Goal: Transaction & Acquisition: Purchase product/service

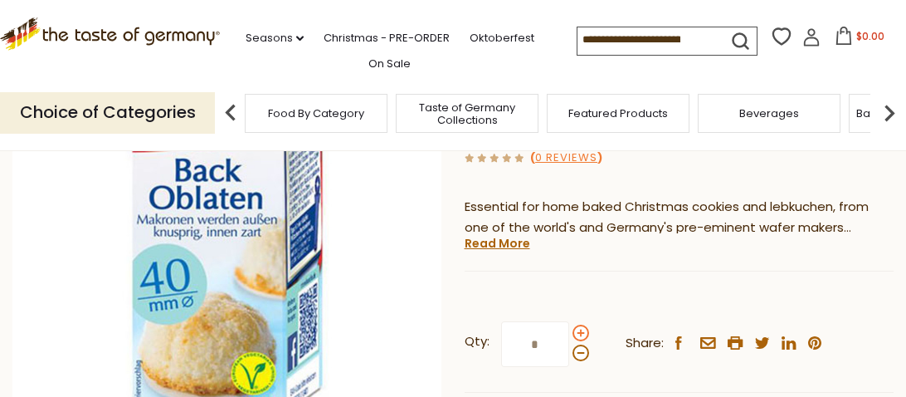
click at [579, 332] on span at bounding box center [581, 333] width 17 height 17
click at [569, 332] on input "*" at bounding box center [535, 344] width 68 height 46
click at [579, 332] on span at bounding box center [581, 333] width 17 height 17
click at [569, 332] on input "*" at bounding box center [535, 344] width 68 height 46
click at [579, 332] on span at bounding box center [581, 333] width 17 height 17
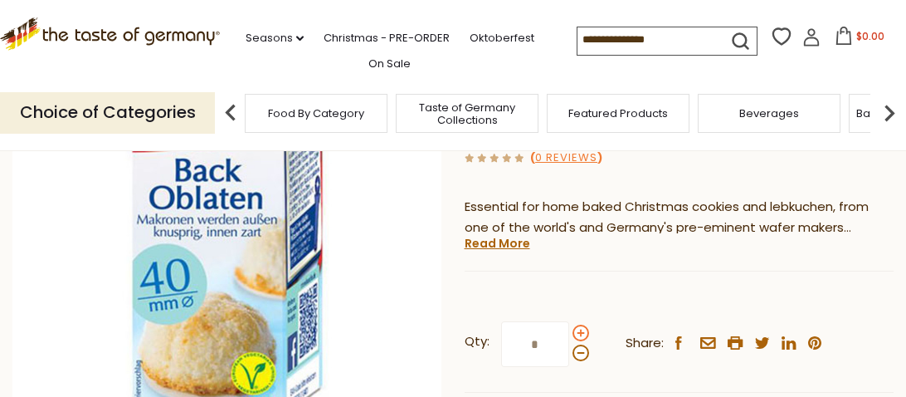
click at [569, 332] on input "*" at bounding box center [535, 344] width 68 height 46
click at [579, 332] on span at bounding box center [581, 333] width 17 height 17
click at [569, 332] on input "*" at bounding box center [535, 344] width 68 height 46
click at [579, 354] on span at bounding box center [581, 352] width 17 height 17
click at [569, 354] on input "*" at bounding box center [535, 344] width 68 height 46
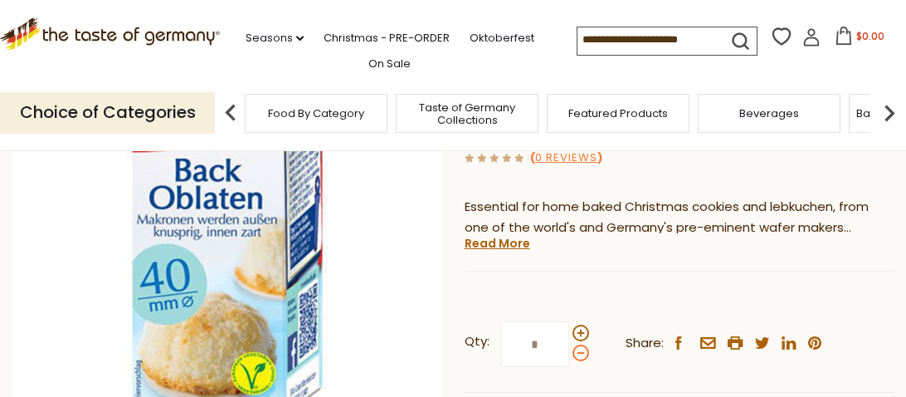
click at [579, 354] on span at bounding box center [581, 352] width 17 height 17
click at [569, 354] on input "*" at bounding box center [535, 344] width 68 height 46
click at [580, 336] on span at bounding box center [581, 333] width 17 height 17
click at [569, 336] on input "*" at bounding box center [535, 344] width 68 height 46
click at [580, 352] on span at bounding box center [581, 352] width 17 height 17
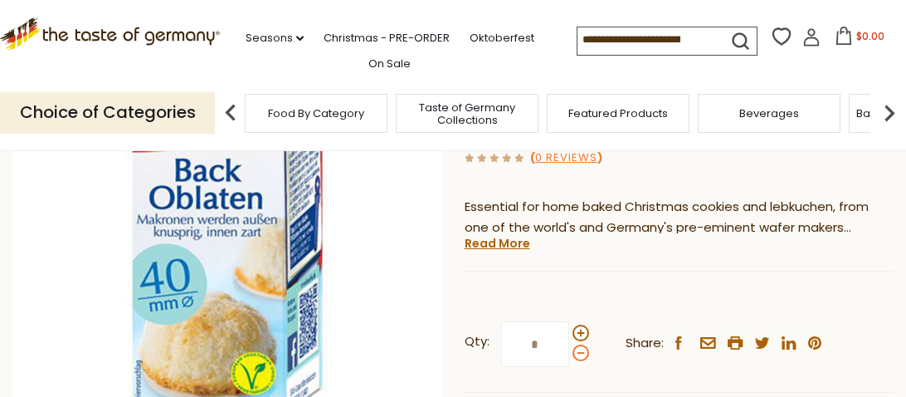
click at [569, 352] on input "*" at bounding box center [535, 344] width 68 height 46
click at [580, 352] on span at bounding box center [581, 352] width 17 height 17
click at [569, 352] on input "*" at bounding box center [535, 344] width 68 height 46
click at [580, 352] on span at bounding box center [581, 352] width 17 height 17
click at [569, 352] on input "*" at bounding box center [535, 344] width 68 height 46
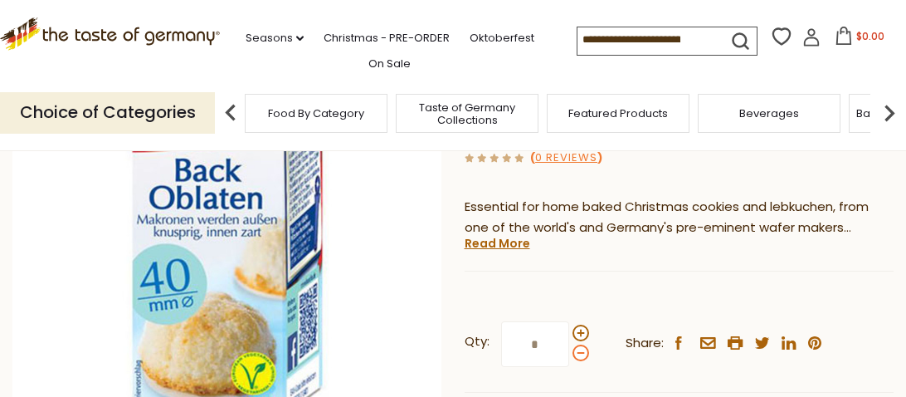
type input "*"
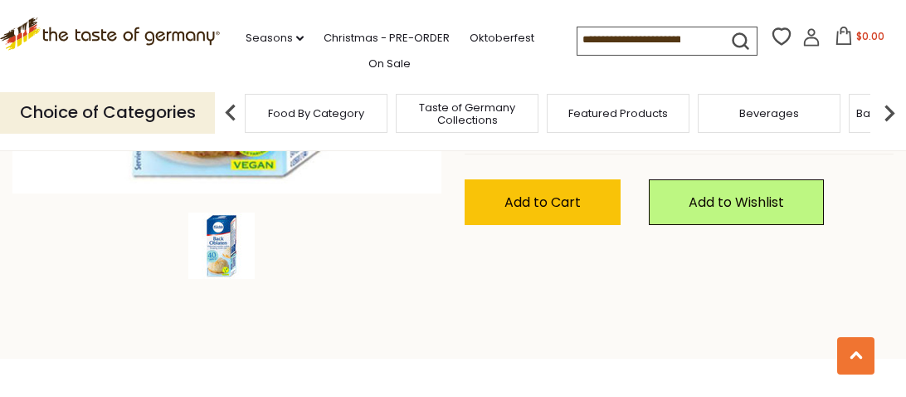
scroll to position [481, 0]
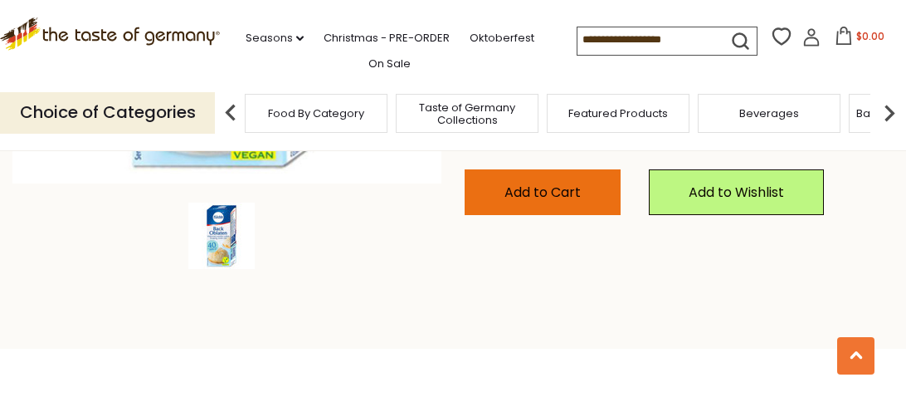
type input "*"
click at [557, 198] on span "Add to Cart" at bounding box center [543, 192] width 76 height 19
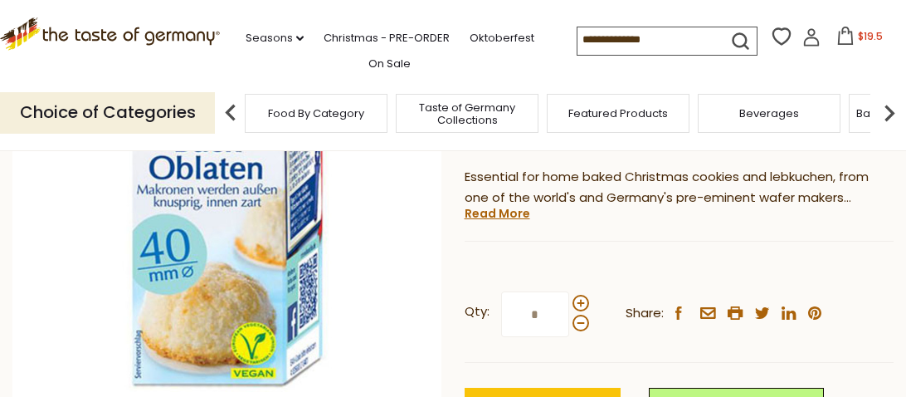
scroll to position [0, 0]
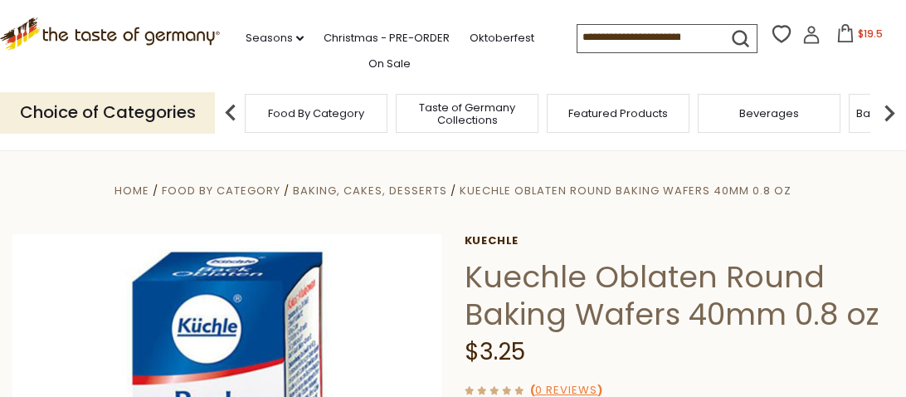
click at [858, 35] on span "$19.5" at bounding box center [870, 34] width 25 height 14
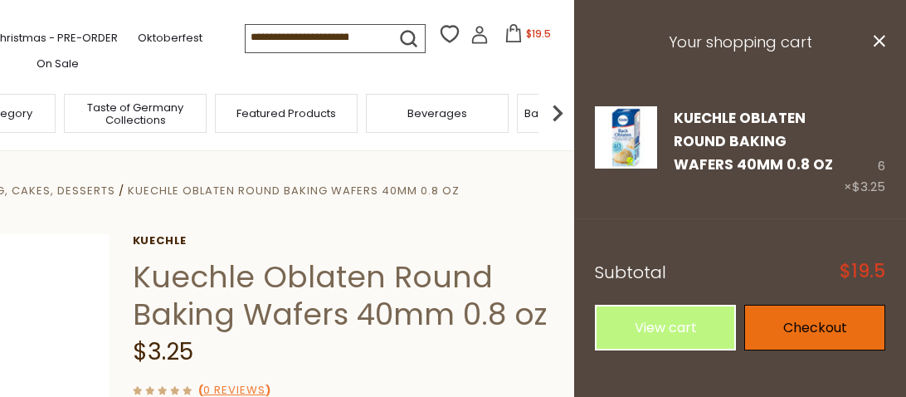
click at [801, 320] on link "Checkout" at bounding box center [814, 328] width 141 height 46
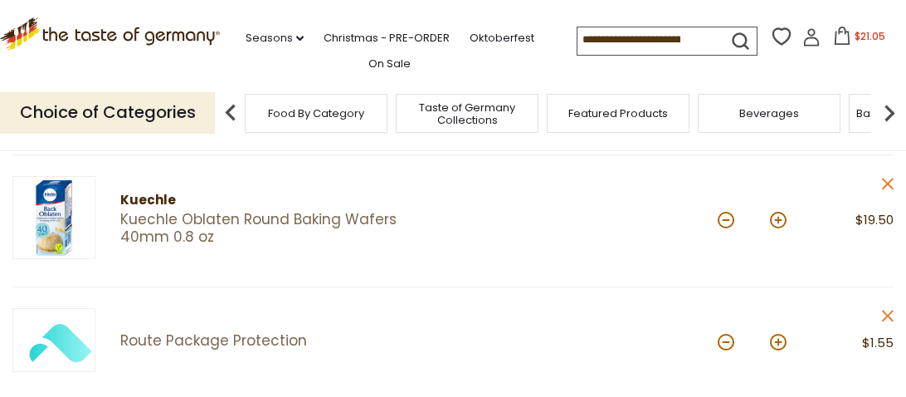
scroll to position [198, 0]
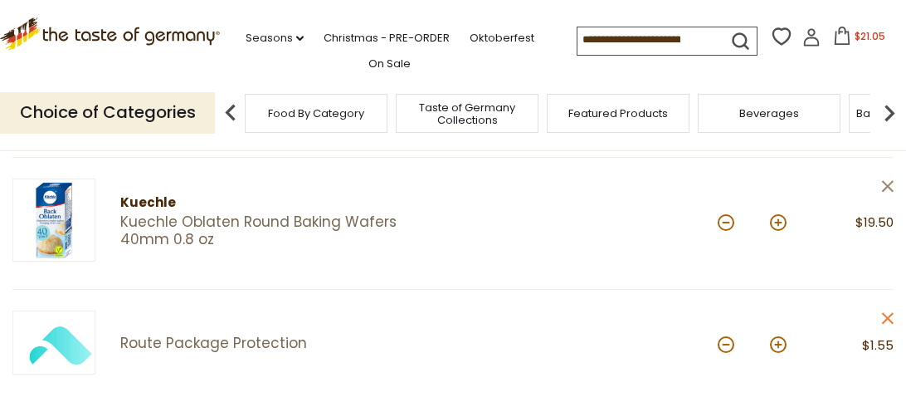
click at [889, 186] on icon "close" at bounding box center [887, 186] width 12 height 12
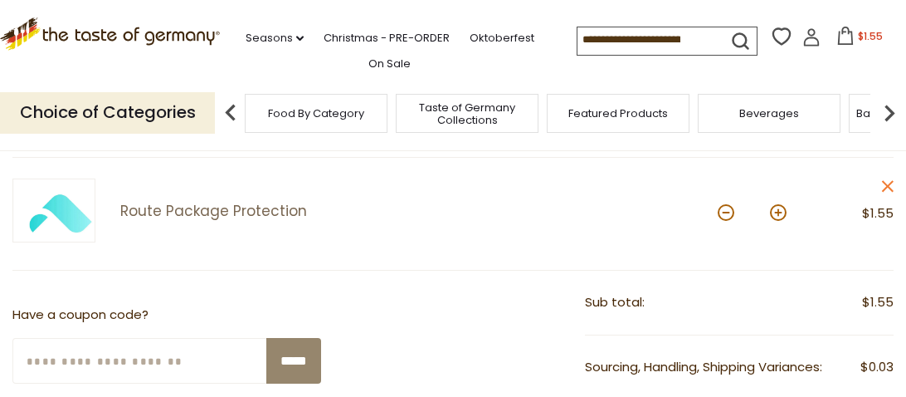
click at [889, 186] on icon "close" at bounding box center [887, 186] width 12 height 12
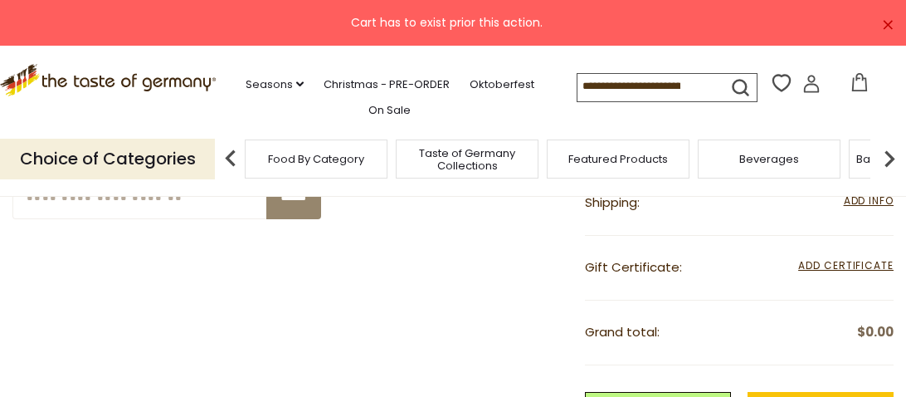
scroll to position [364, 0]
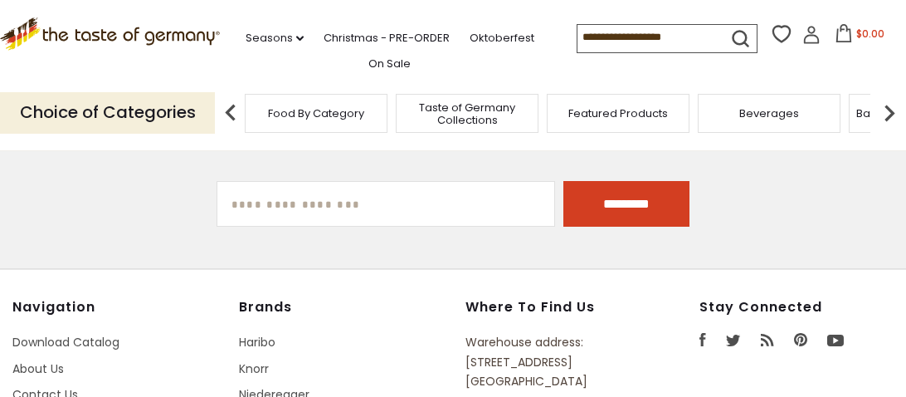
scroll to position [369, 0]
